Goal: Find specific page/section

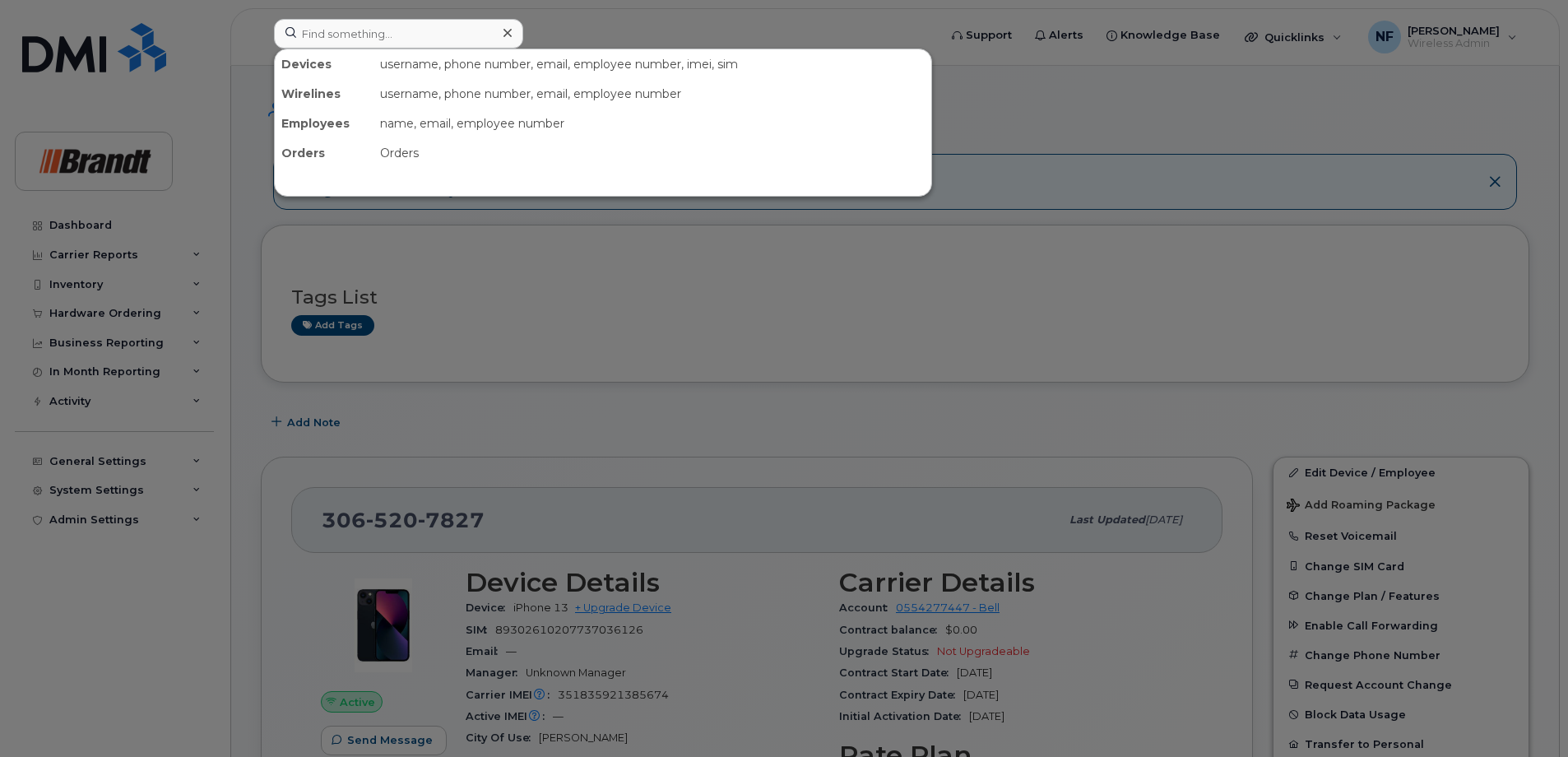
click at [406, 13] on div at bounding box center [784, 378] width 1568 height 757
click at [401, 26] on input at bounding box center [398, 33] width 249 height 30
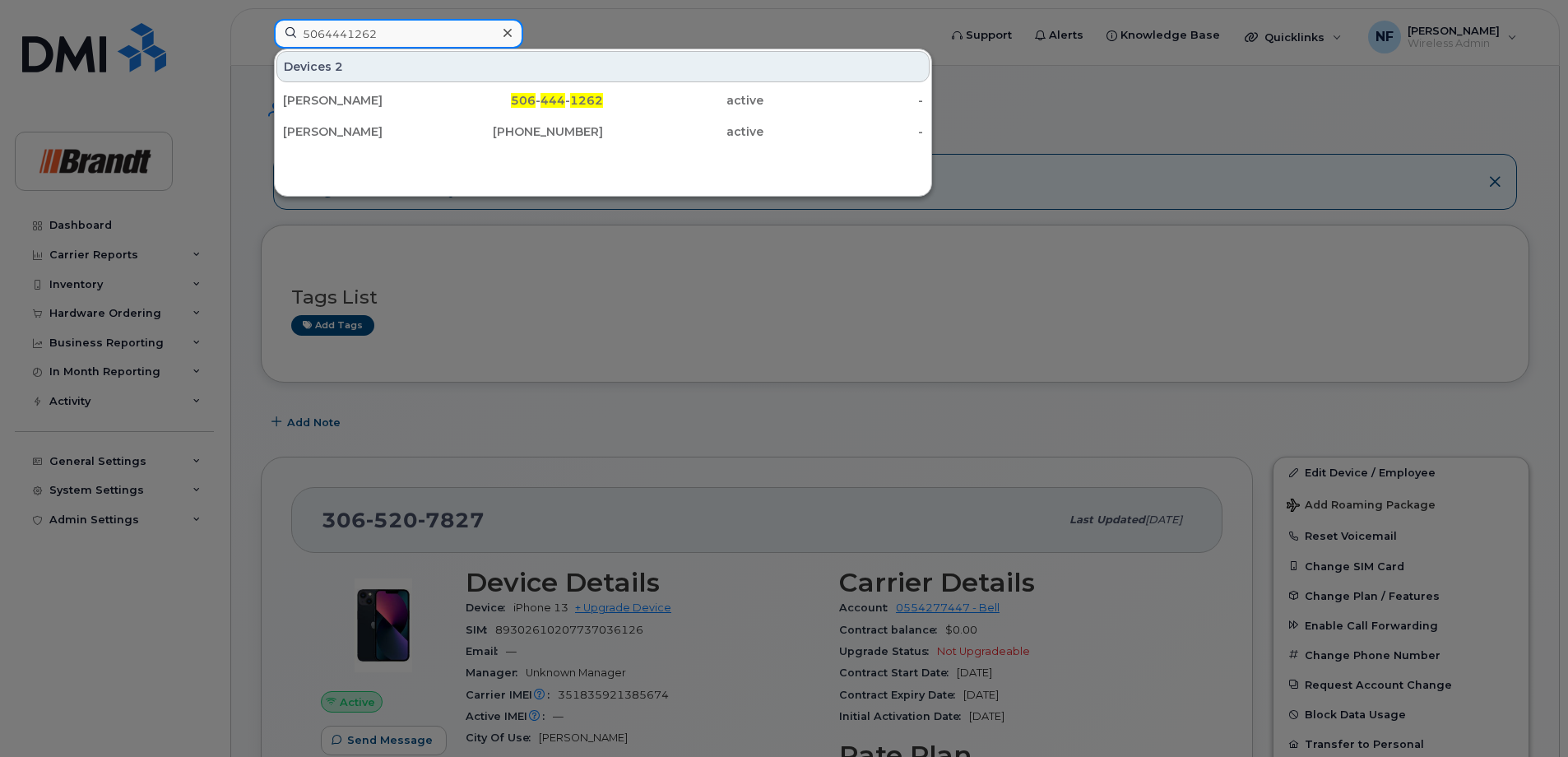
type input "5064441262"
click at [465, 99] on div "506 - 444 - 1262" at bounding box center [523, 99] width 160 height 16
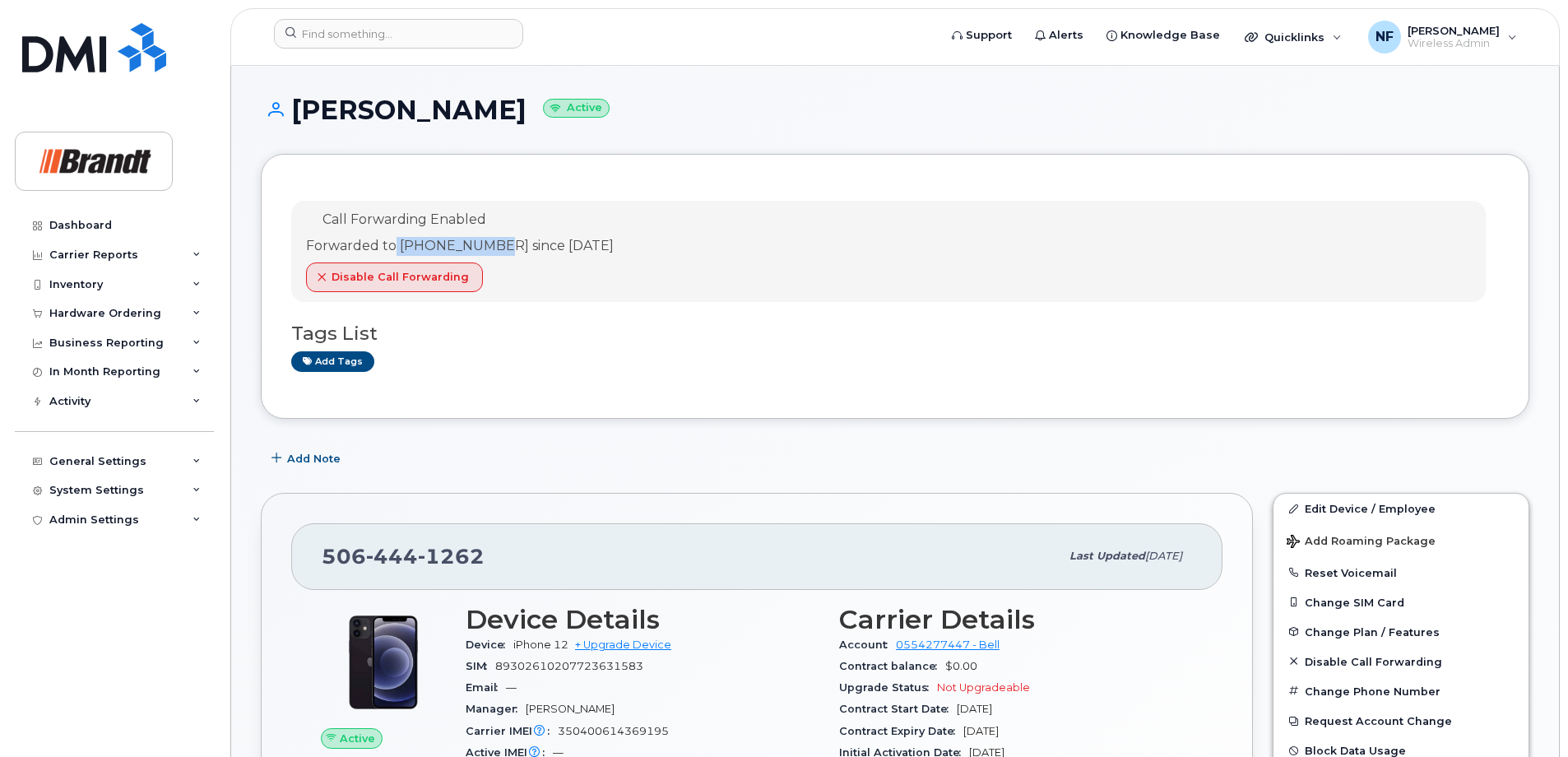
drag, startPoint x: 395, startPoint y: 248, endPoint x: 502, endPoint y: 248, distance: 107.0
click at [502, 248] on div "Forwarded to 506-560-5904 since Jun 04, 2025" at bounding box center [460, 246] width 308 height 19
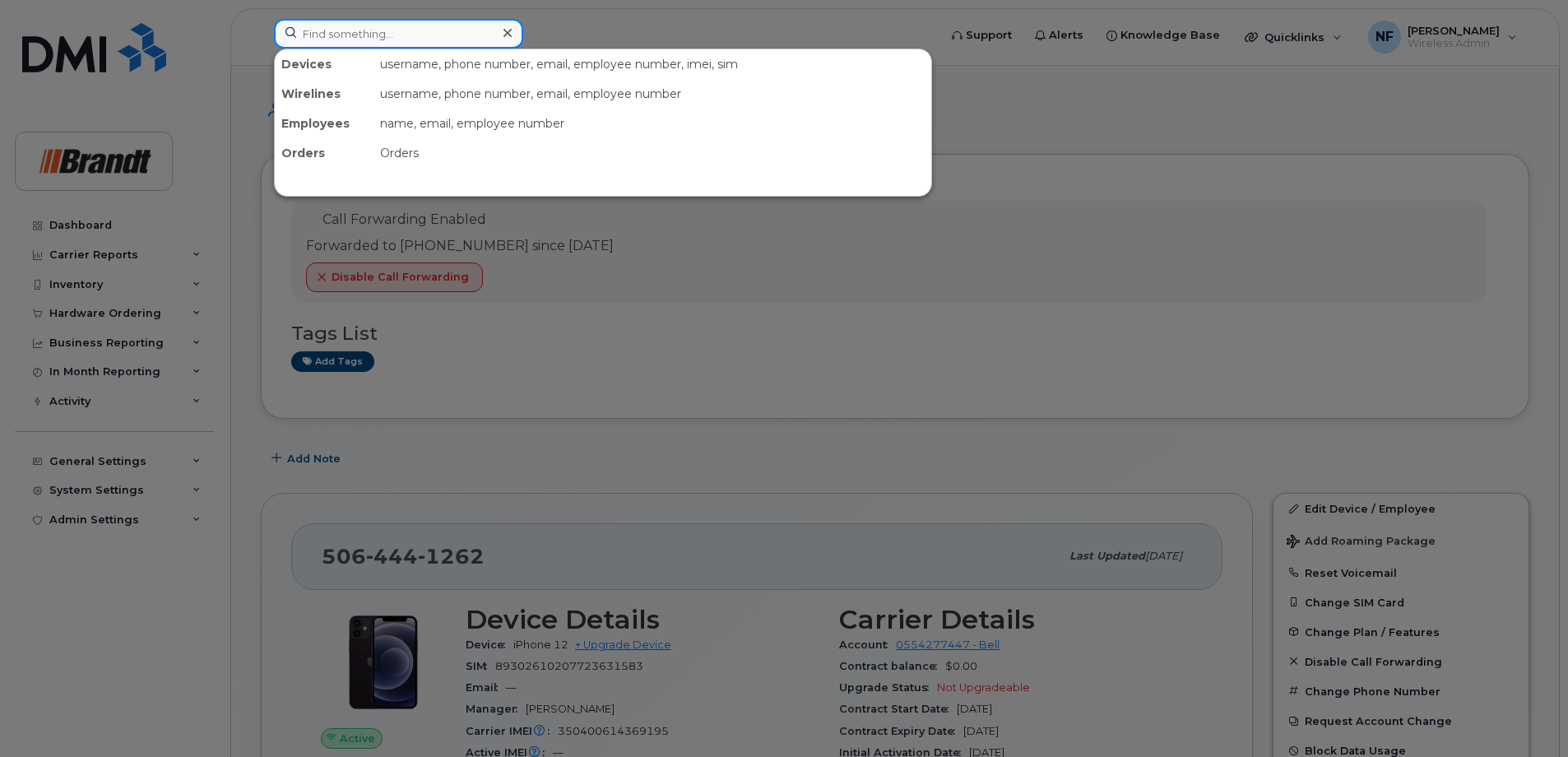
click at [427, 26] on input at bounding box center [398, 33] width 249 height 30
paste input "506-560-5904"
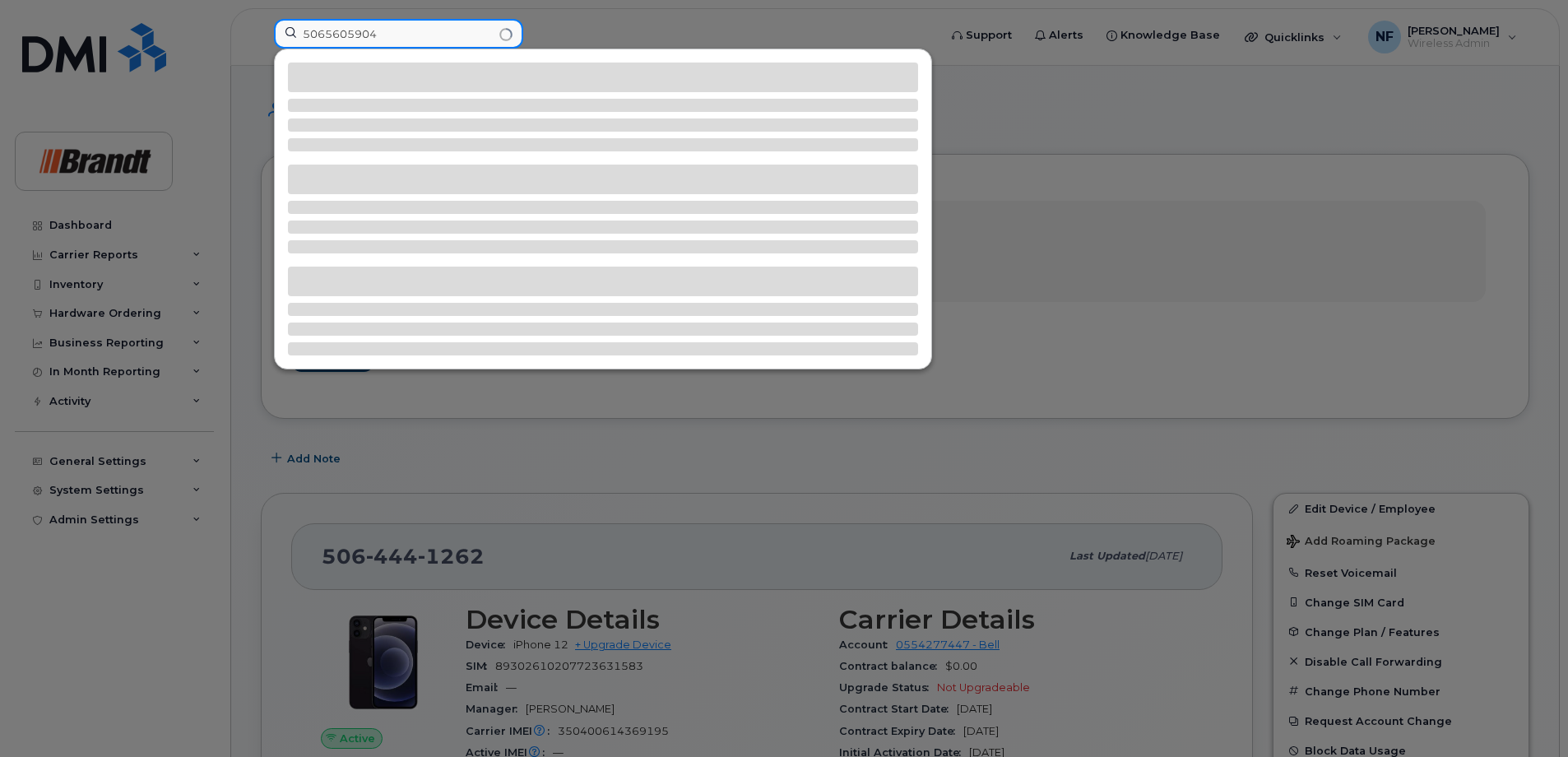
type input "5065605904"
click at [417, 38] on input "5065605904" at bounding box center [398, 33] width 249 height 30
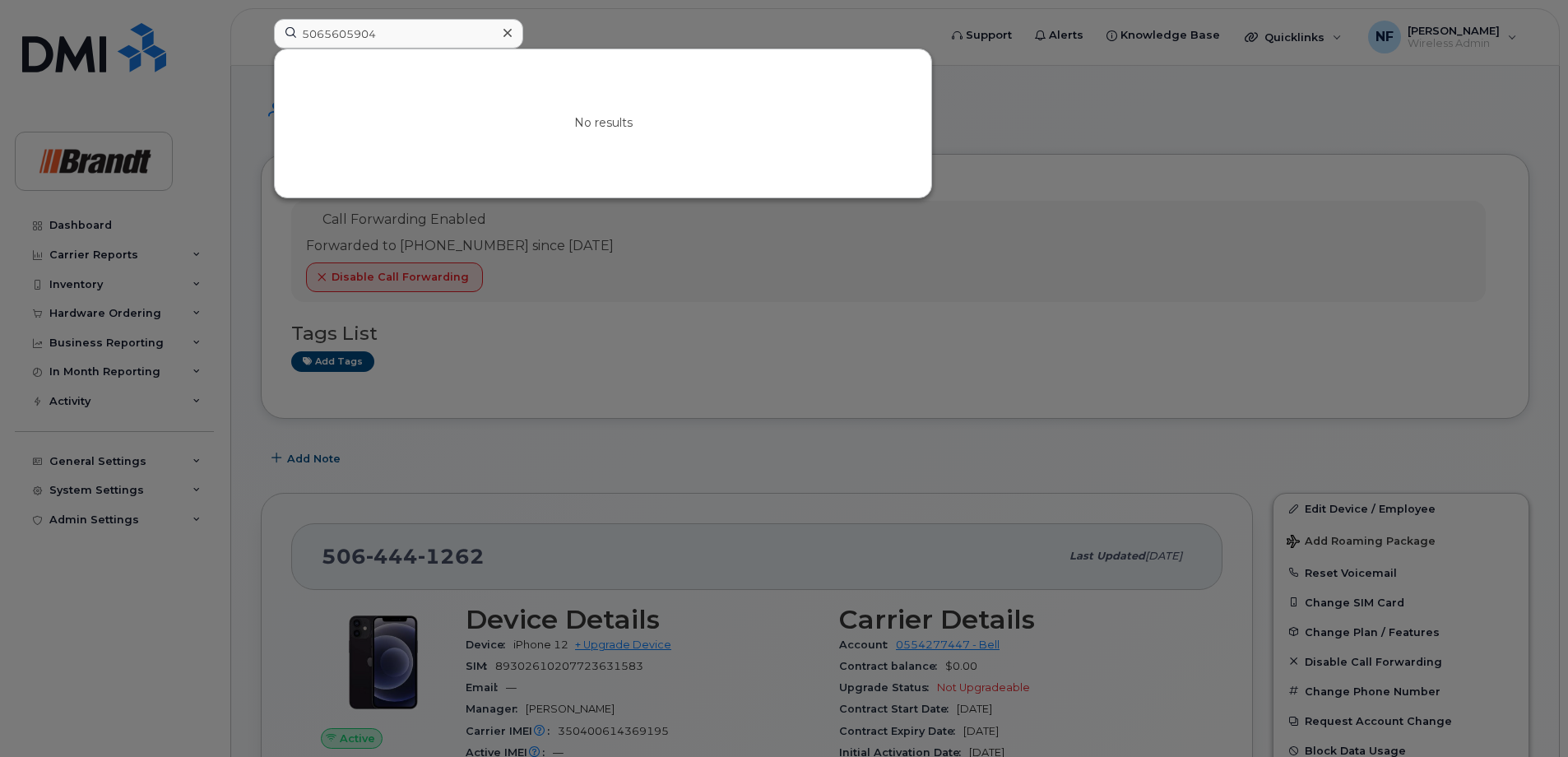
click at [509, 40] on div at bounding box center [508, 33] width 24 height 24
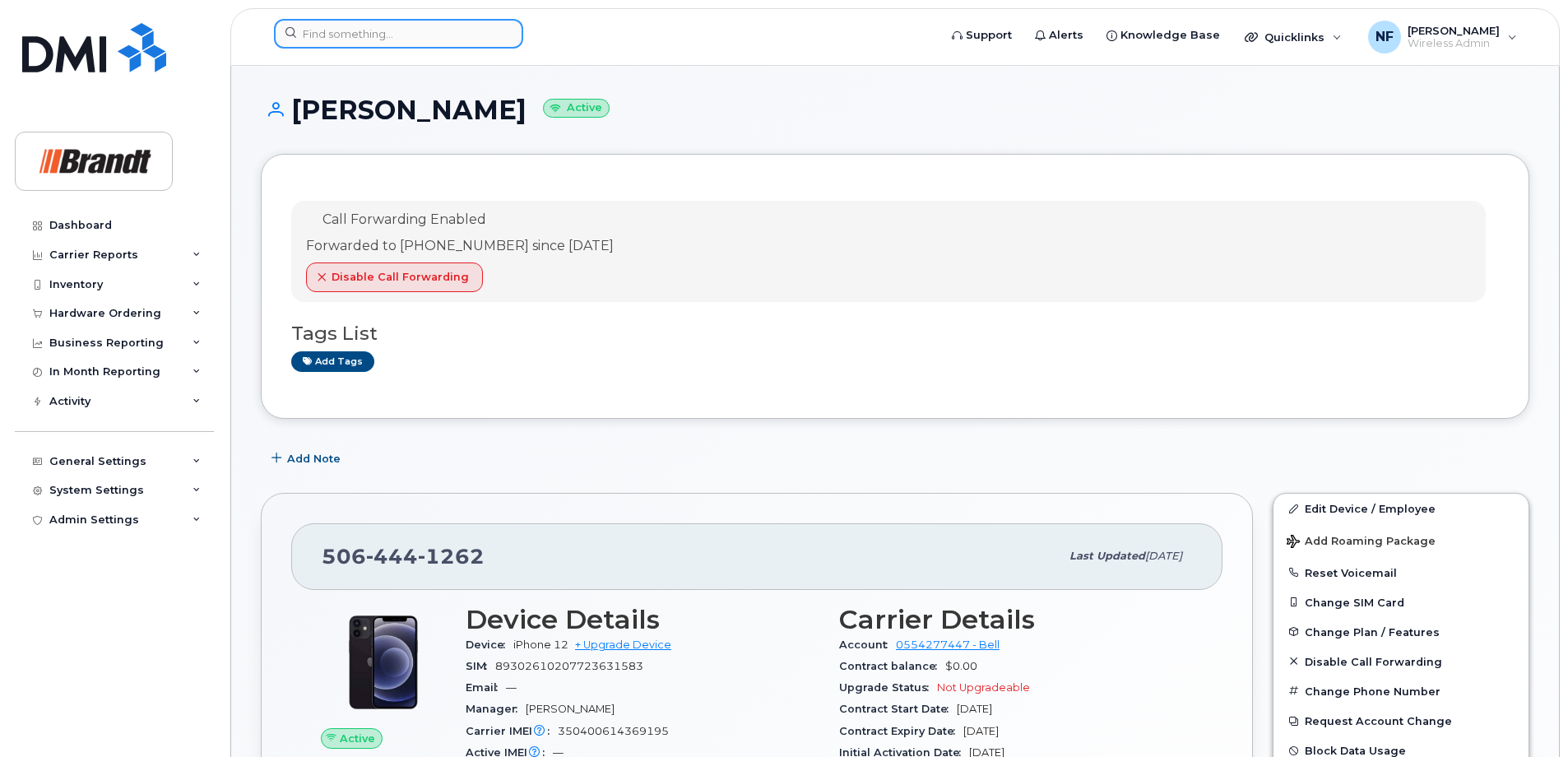
click at [471, 39] on input at bounding box center [398, 33] width 249 height 30
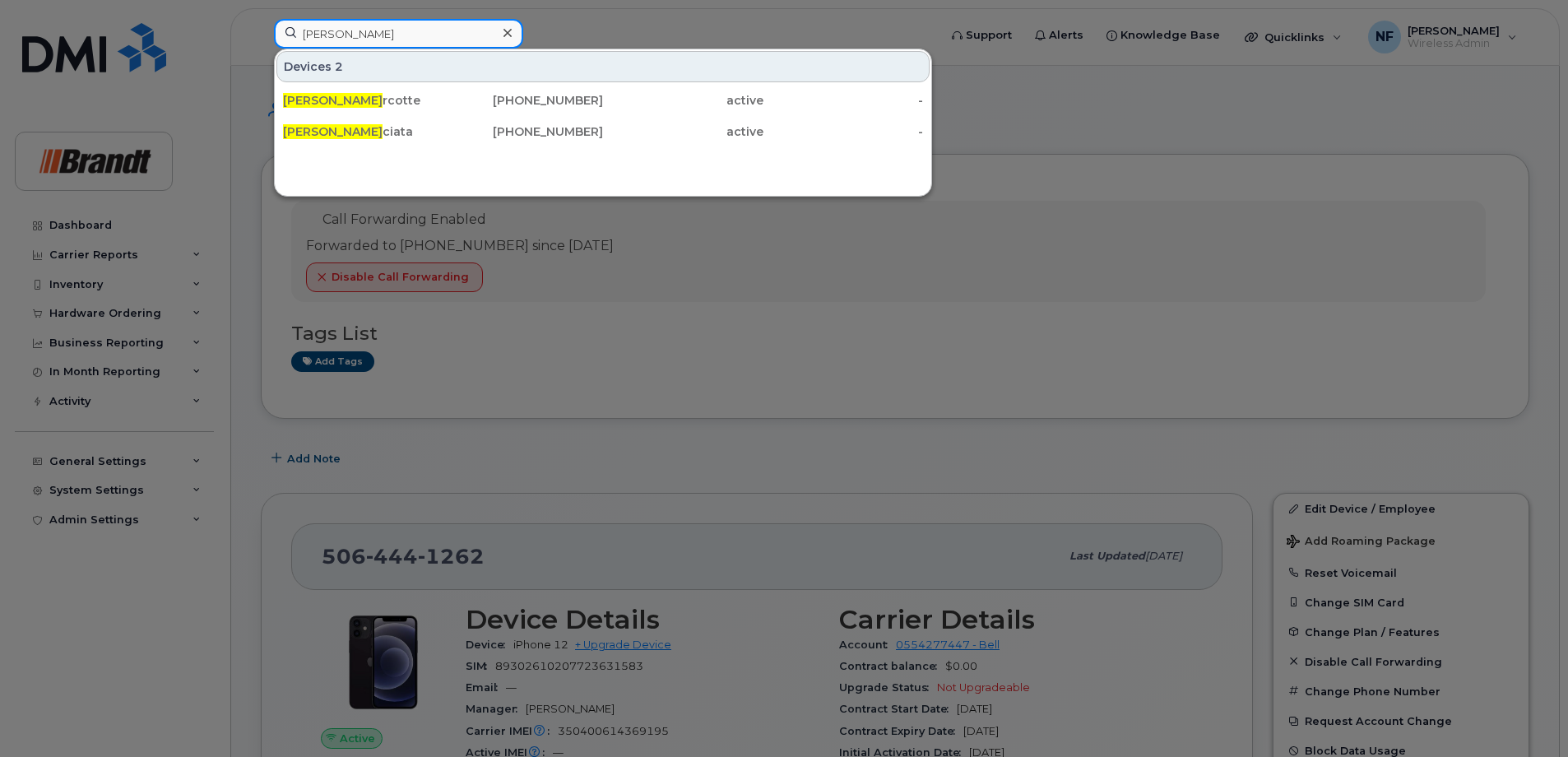
type input "jacob ma"
click at [505, 101] on div "306-520-7827" at bounding box center [523, 99] width 160 height 16
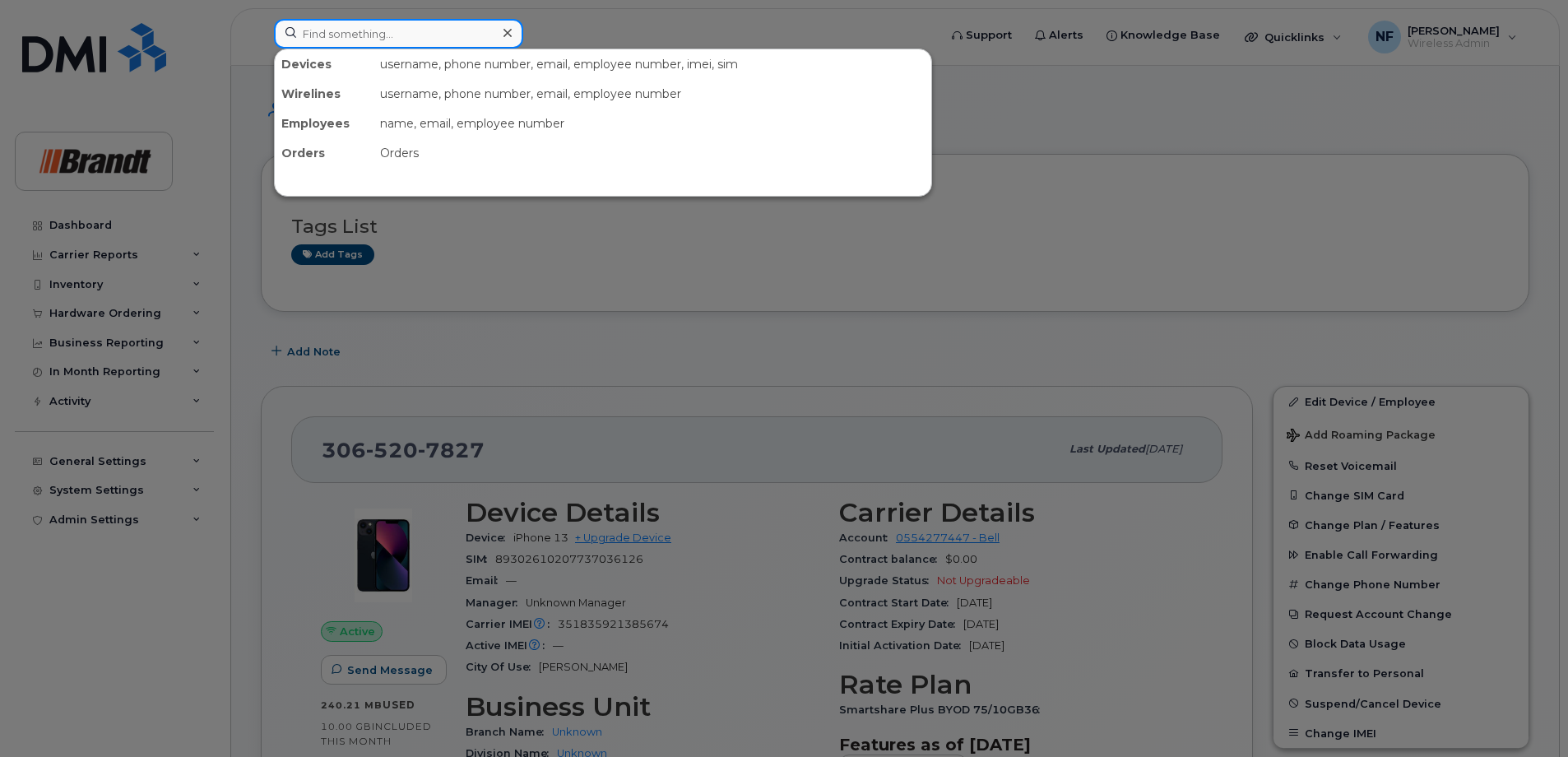
click at [423, 31] on input at bounding box center [398, 33] width 249 height 30
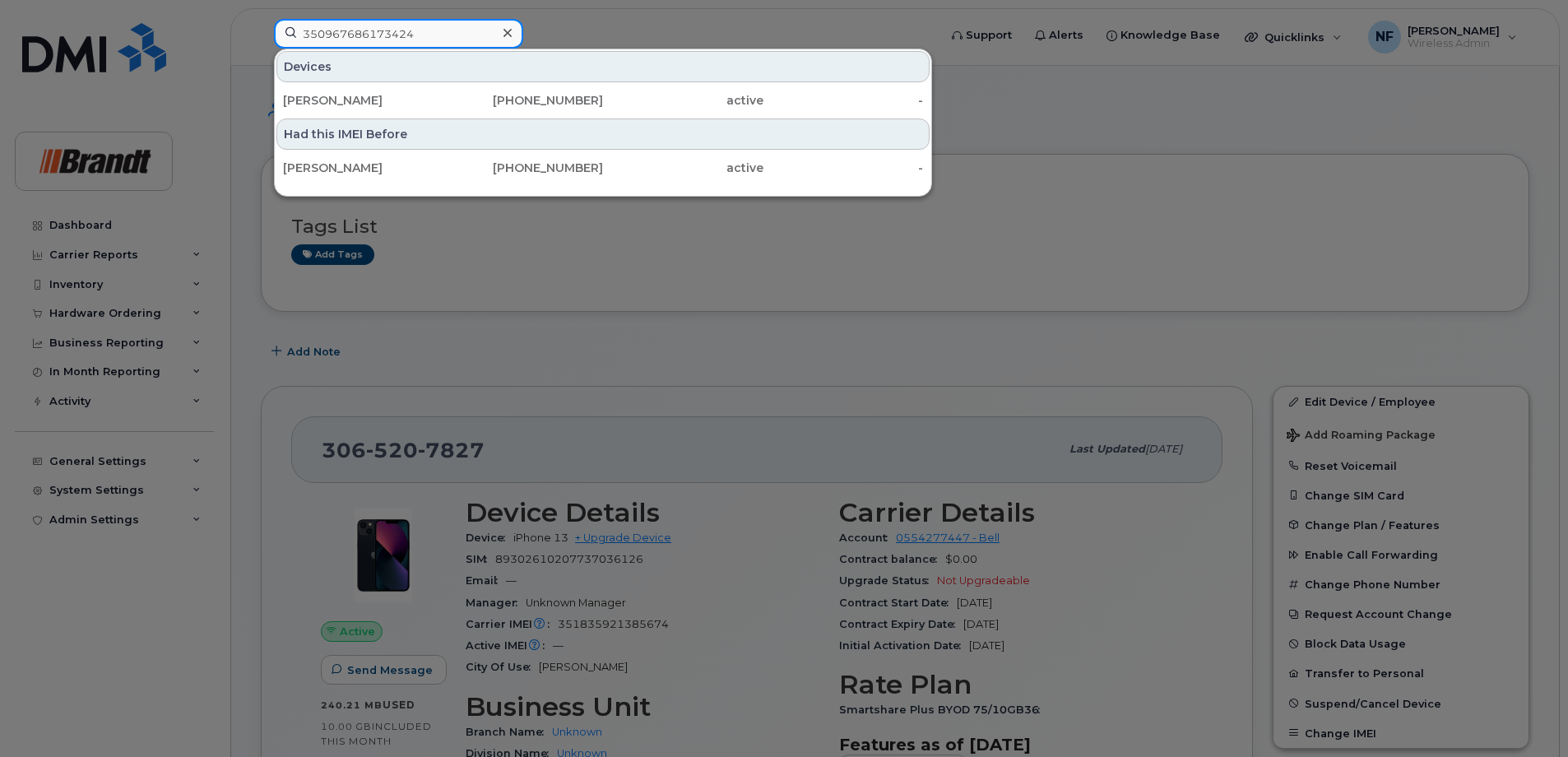
type input "350967686173424"
